Goal: Information Seeking & Learning: Learn about a topic

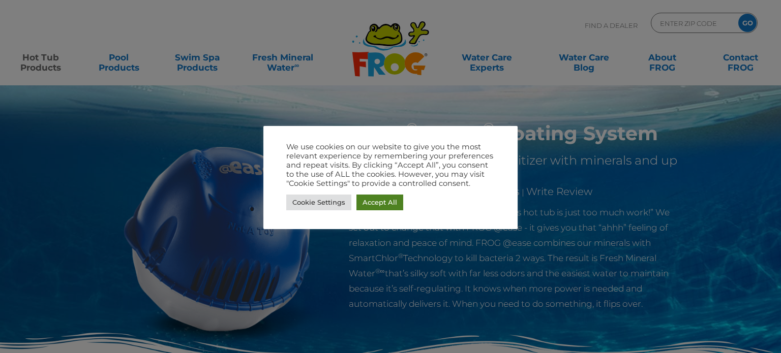
click at [370, 203] on link "Accept All" at bounding box center [379, 203] width 47 height 16
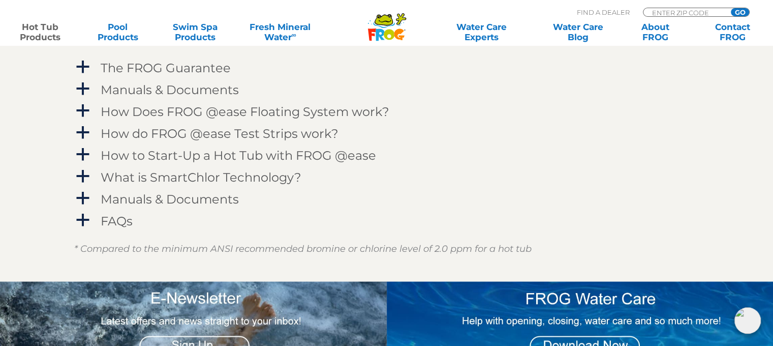
scroll to position [1017, 0]
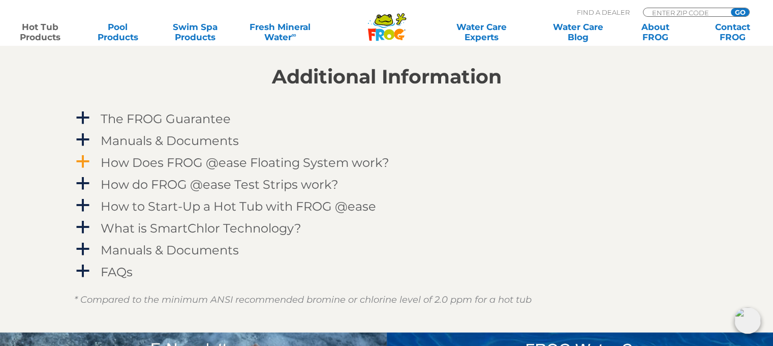
click at [326, 166] on h4 "How Does FROG @ease Floating System work?" at bounding box center [245, 163] width 289 height 14
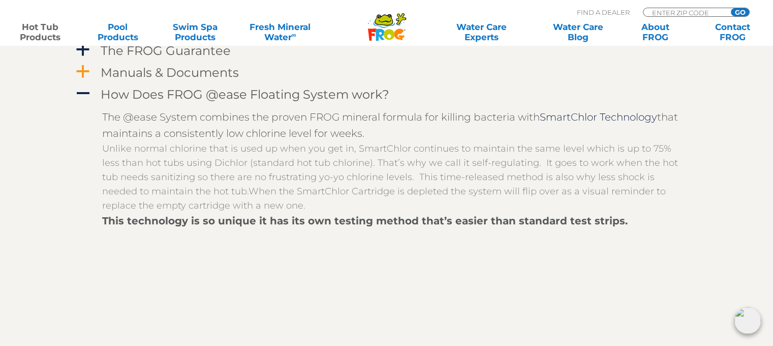
scroll to position [1068, 0]
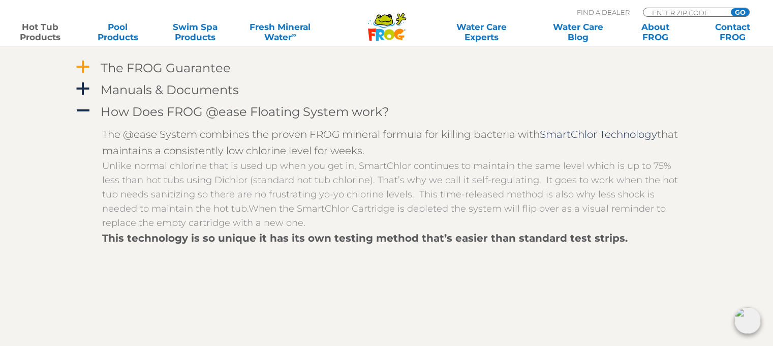
click at [198, 68] on h4 "The FROG Guarantee" at bounding box center [166, 68] width 130 height 14
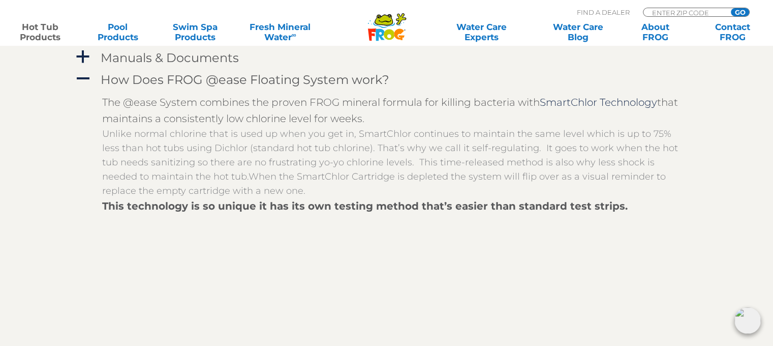
scroll to position [1373, 0]
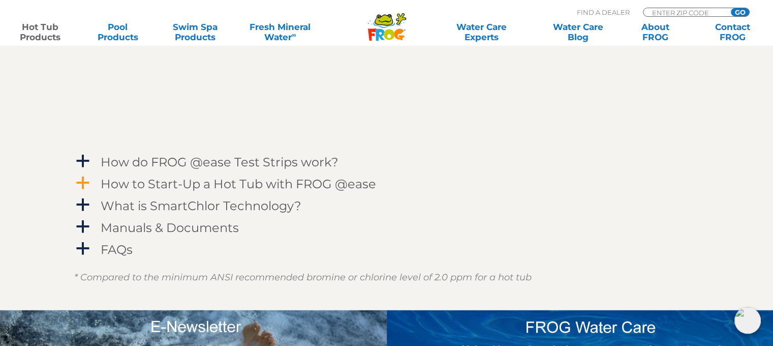
click at [218, 191] on h4 "How to Start-Up a Hot Tub with FROG @ease" at bounding box center [239, 184] width 276 height 14
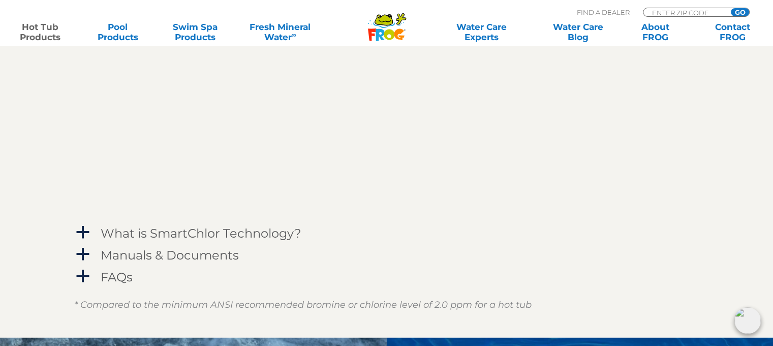
scroll to position [1525, 0]
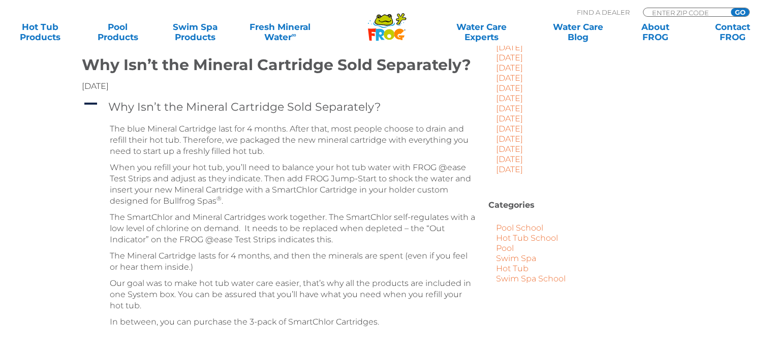
scroll to position [311, 0]
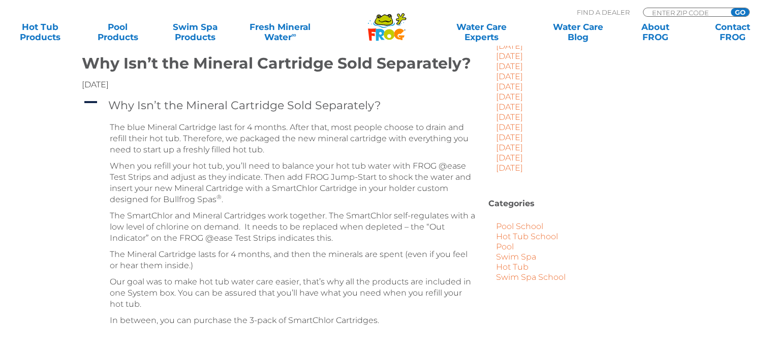
click at [136, 140] on p "The blue Mineral Cartridge last for 4 months. After that, most people choose to…" at bounding box center [293, 139] width 366 height 34
